Goal: Find specific page/section: Find specific page/section

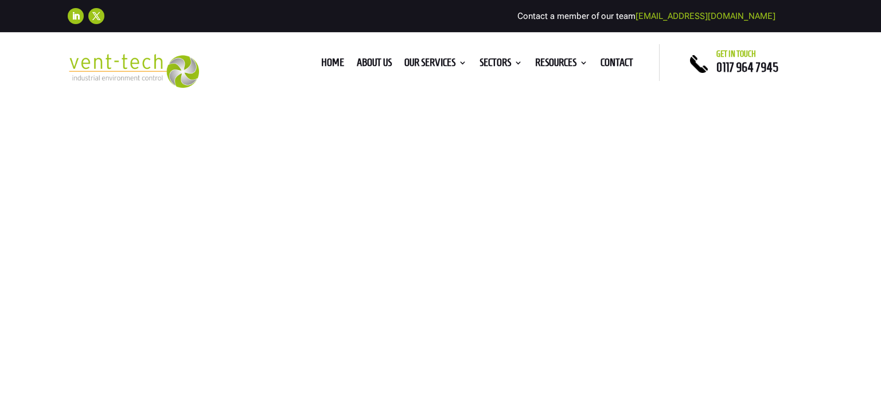
click at [369, 211] on div "LEV Design Get in Touch" at bounding box center [440, 302] width 881 height 408
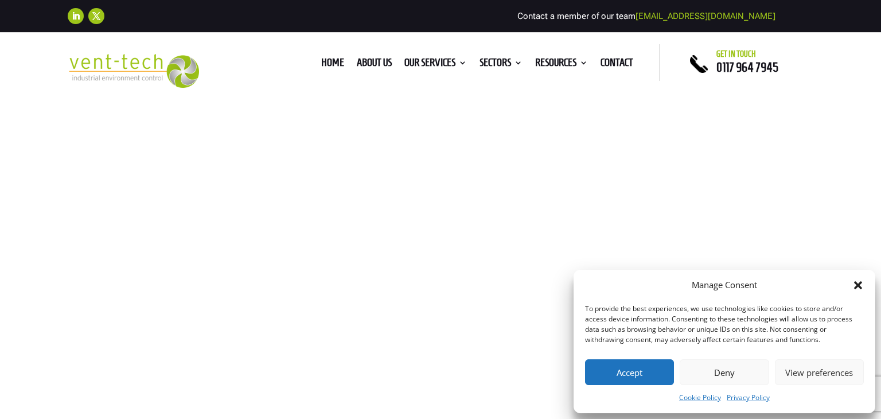
click at [749, 383] on button "Deny" at bounding box center [724, 372] width 89 height 26
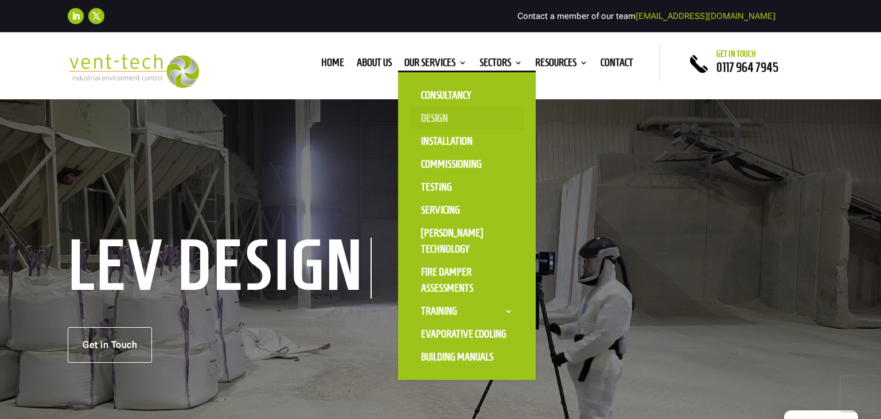
click at [431, 117] on link "Design" at bounding box center [467, 118] width 115 height 23
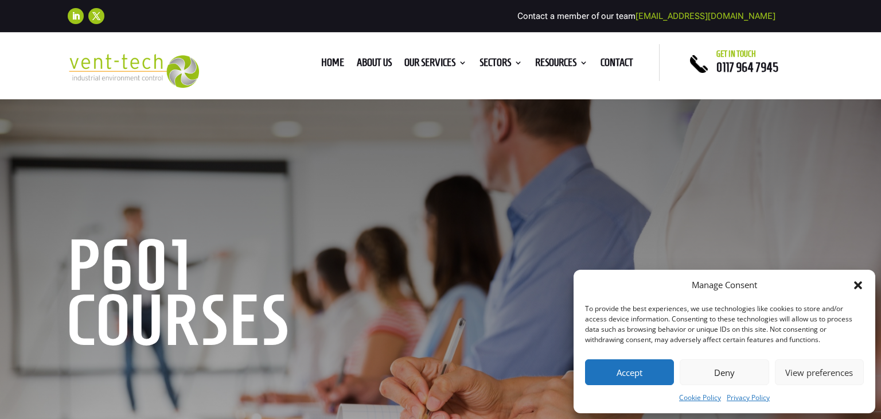
click at [704, 367] on button "Deny" at bounding box center [724, 372] width 89 height 26
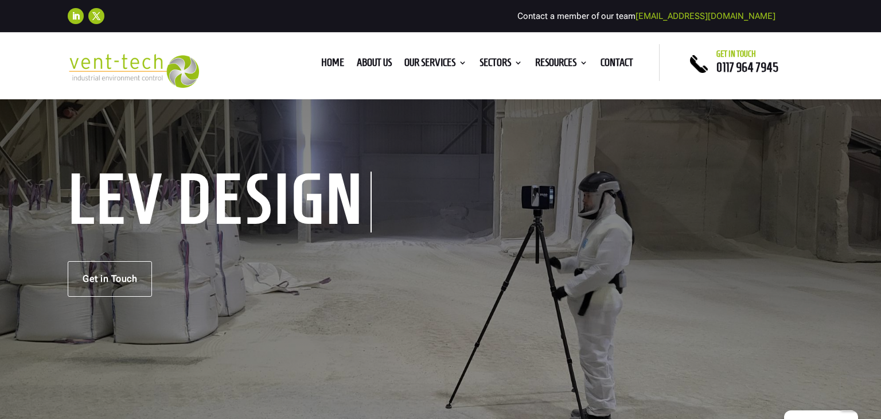
scroll to position [57, 0]
